Goal: Task Accomplishment & Management: Manage account settings

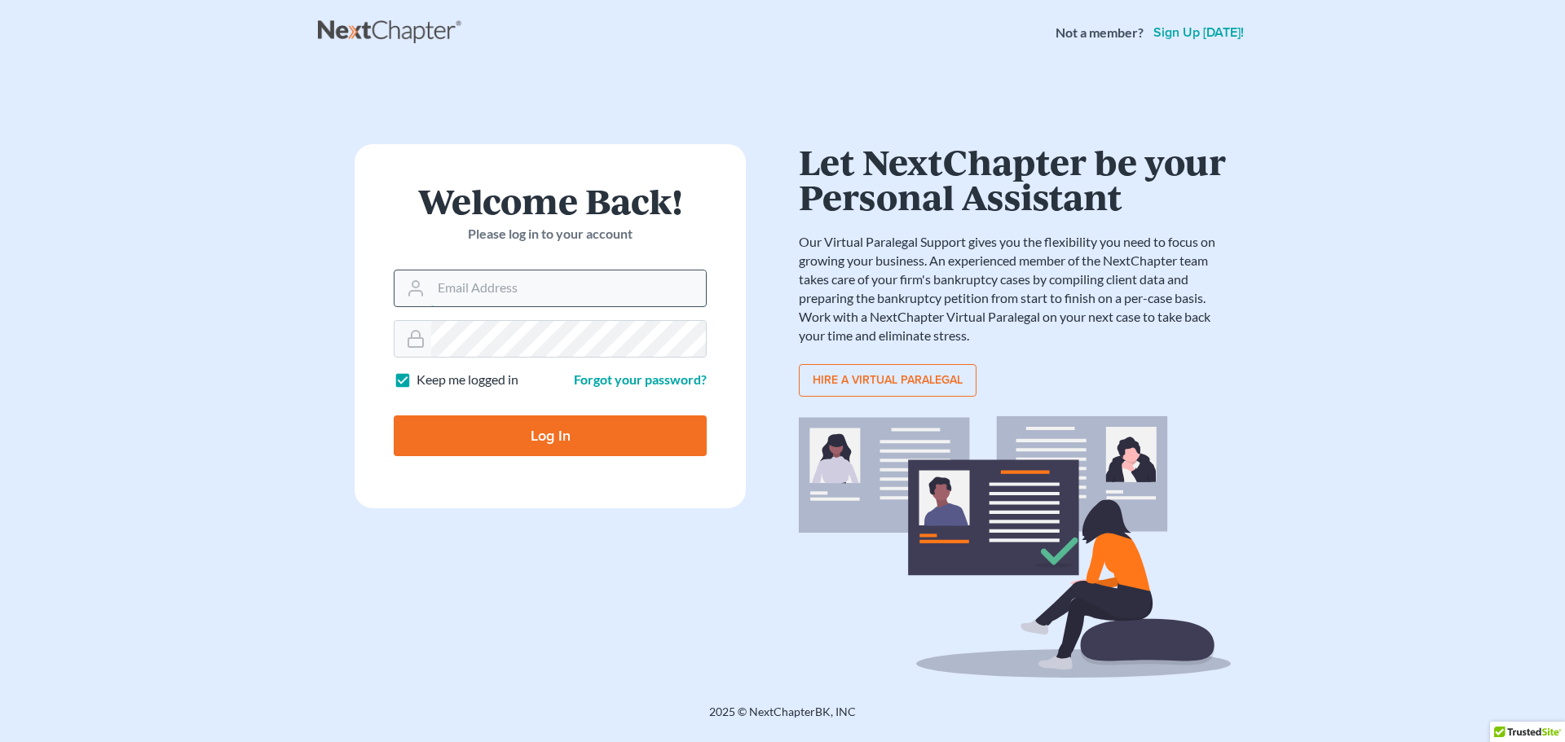
click at [579, 279] on input "Email Address" at bounding box center [568, 289] width 275 height 36
paste input "[EMAIL_ADDRESS][DOMAIN_NAME]"
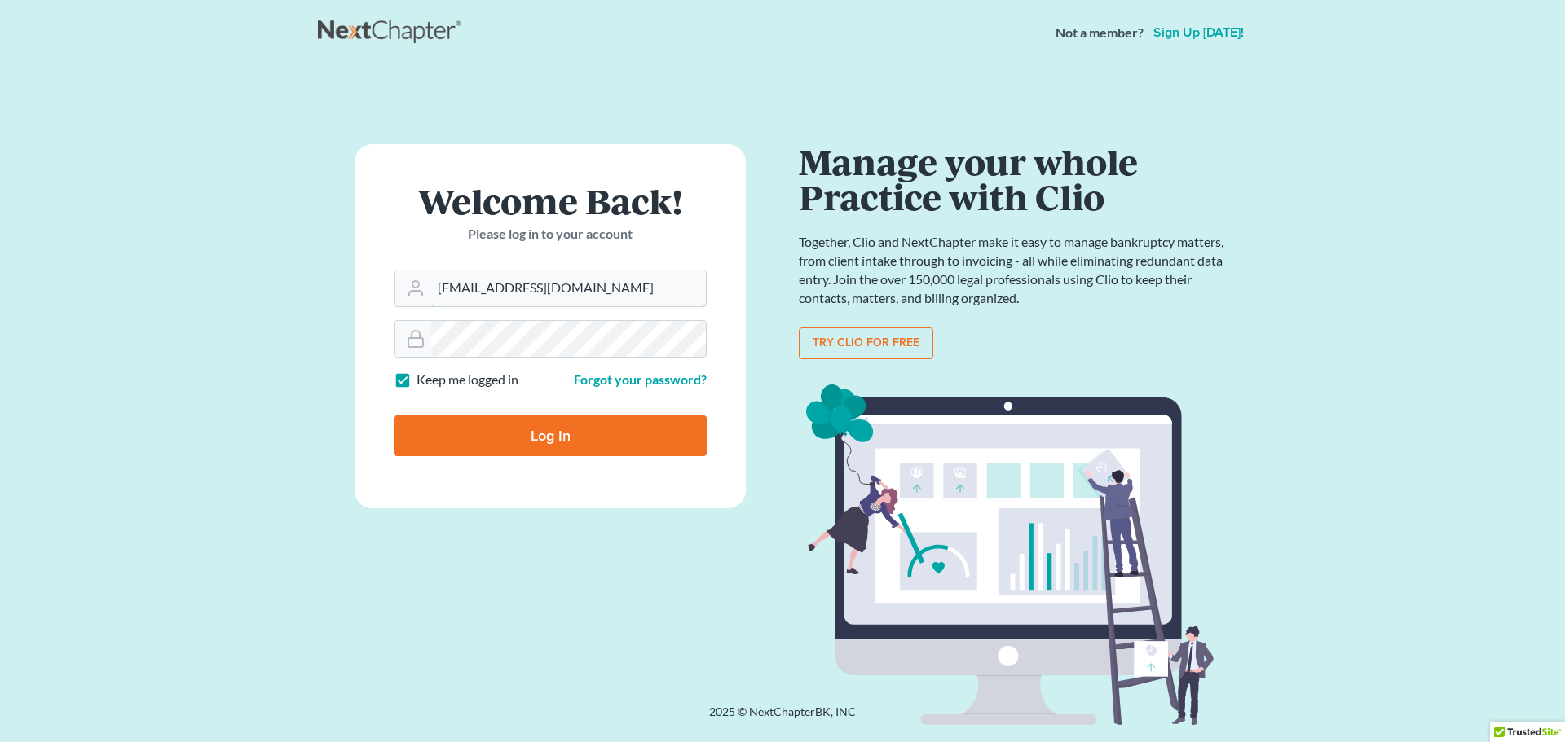
type input "[EMAIL_ADDRESS][DOMAIN_NAME]"
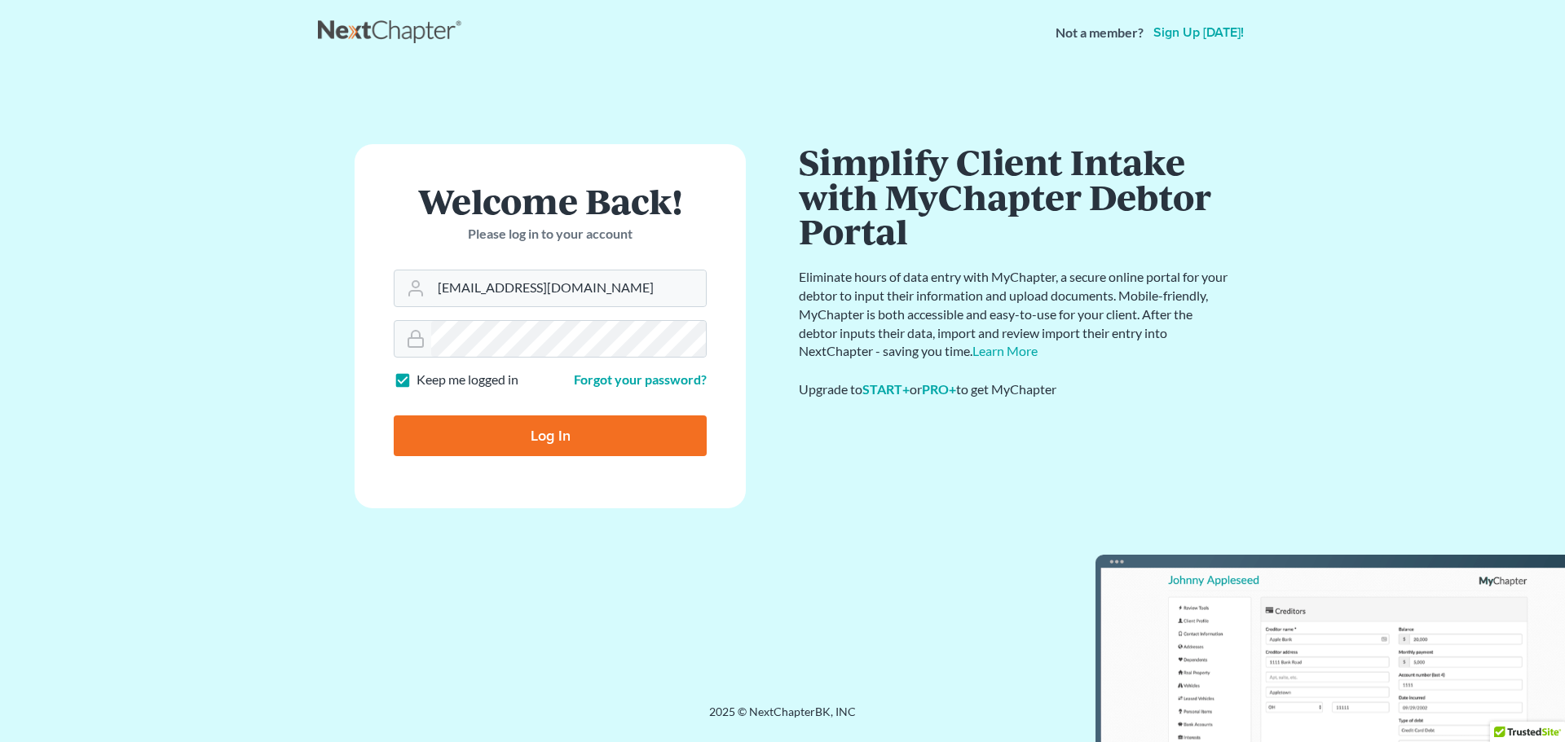
click at [541, 384] on div "Keep me logged in" at bounding box center [468, 380] width 148 height 19
click at [544, 431] on input "Log In" at bounding box center [550, 436] width 313 height 41
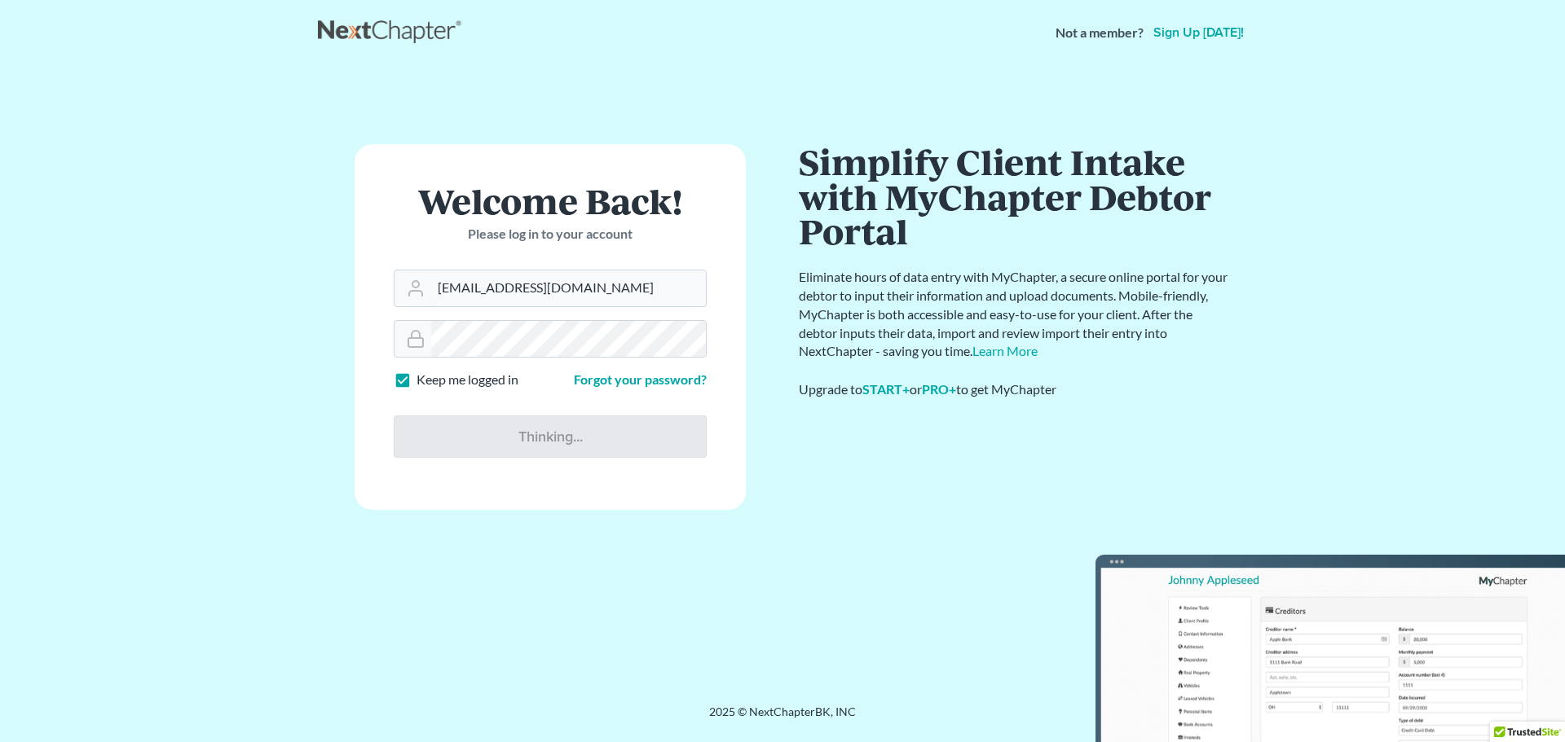
type input "Thinking..."
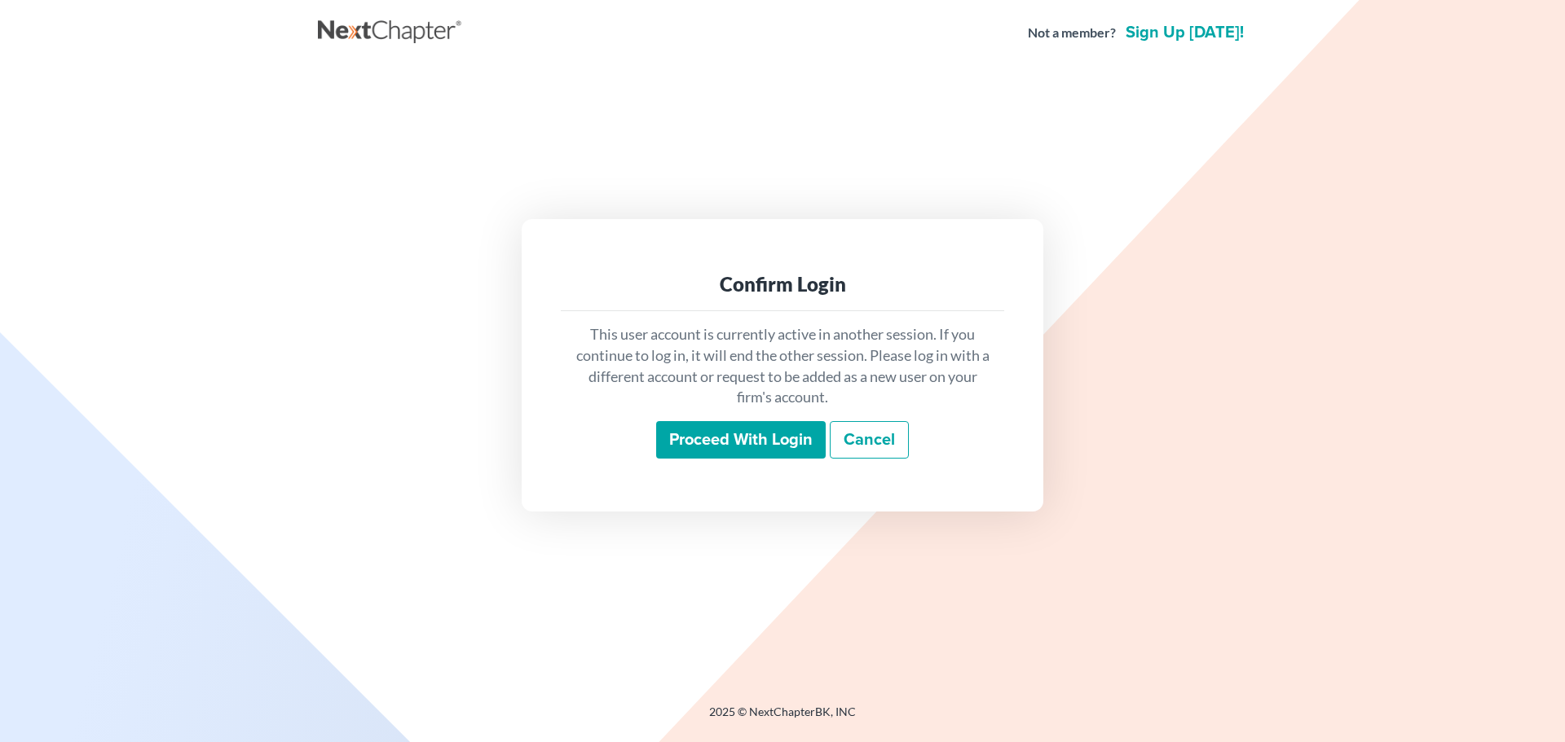
click at [751, 443] on input "Proceed with login" at bounding box center [741, 439] width 170 height 37
